Goal: Communication & Community: Answer question/provide support

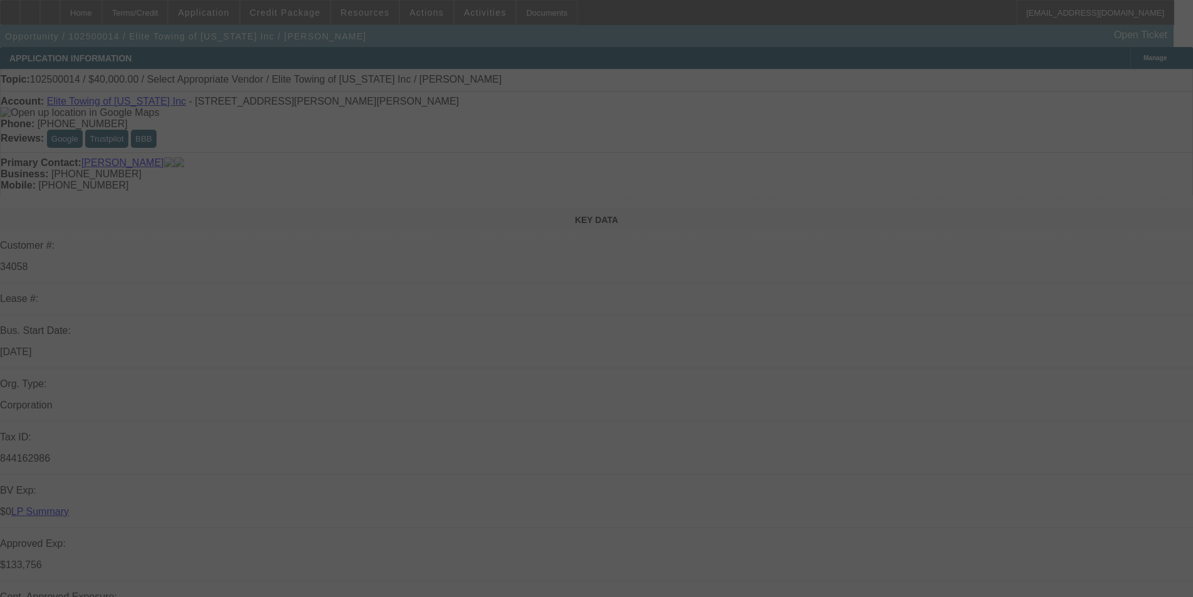
select select "0.2"
select select "2"
select select "0"
select select "6"
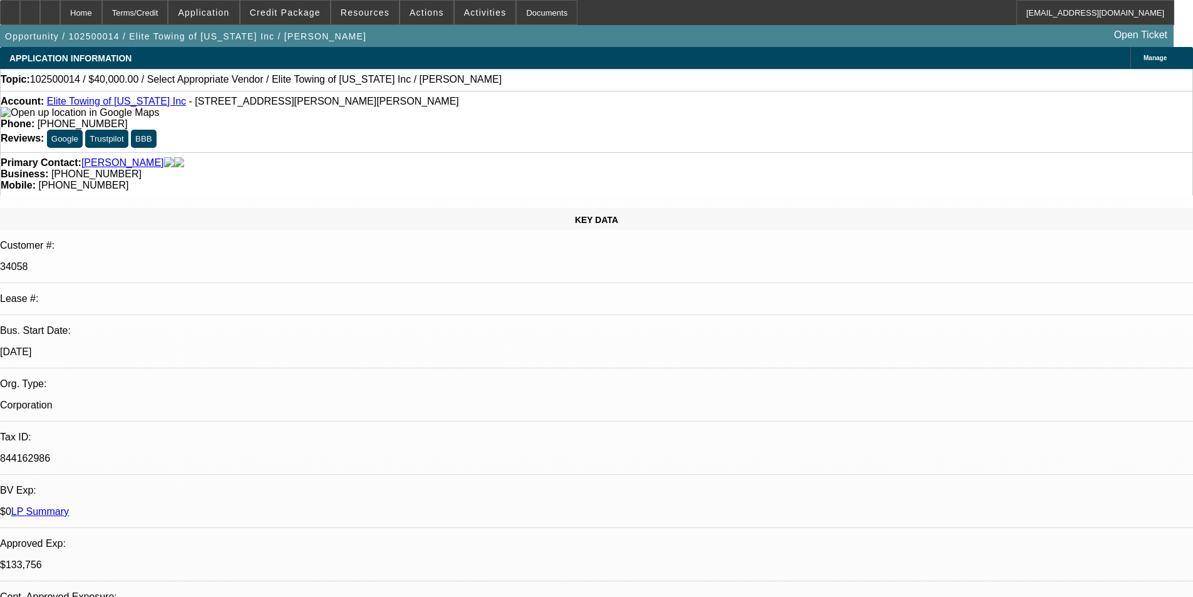
radio input "true"
drag, startPoint x: 888, startPoint y: 214, endPoint x: 1132, endPoint y: 171, distance: 247.9
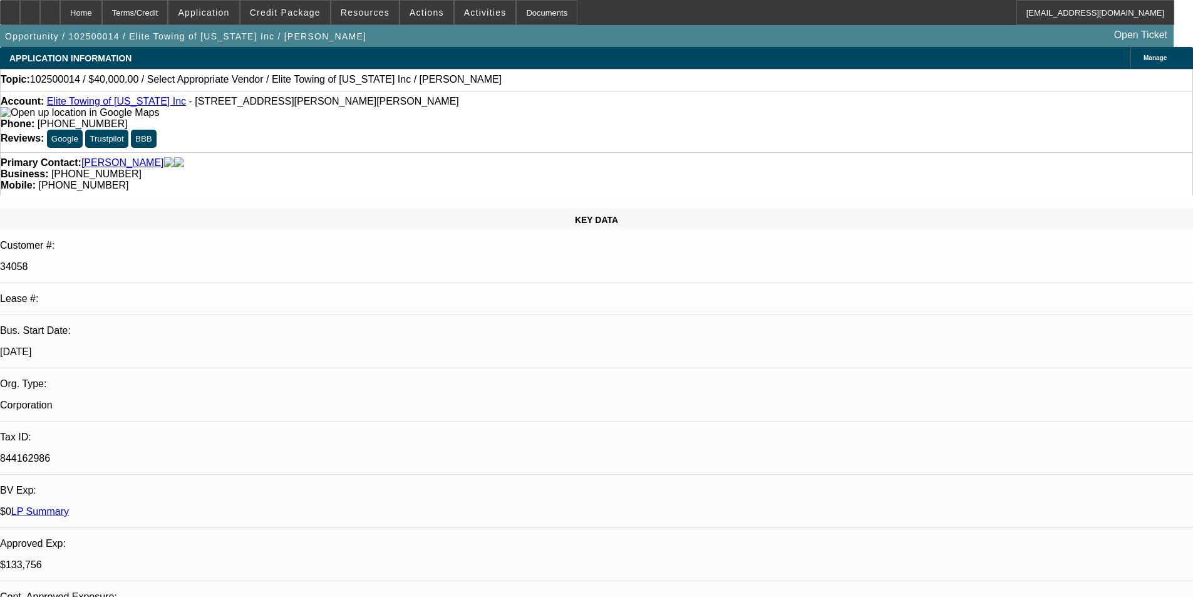
type textarea "ONLY 2 PAYMENTS MADE, [DATE],[DATE]..TOO NEW TO RATE"
radio input "true"
